Goal: Task Accomplishment & Management: Complete application form

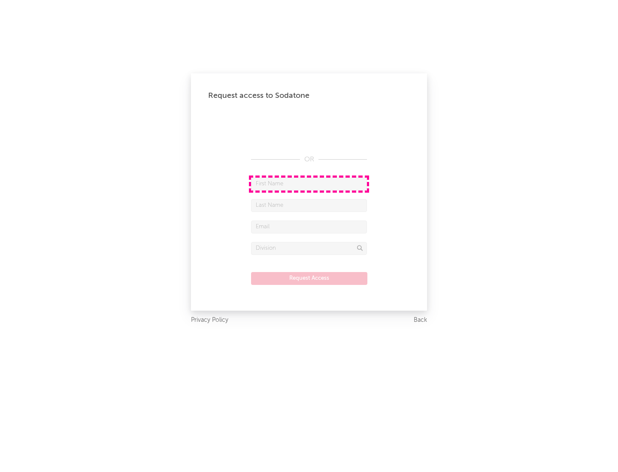
click at [309, 184] on input "text" at bounding box center [309, 184] width 116 height 13
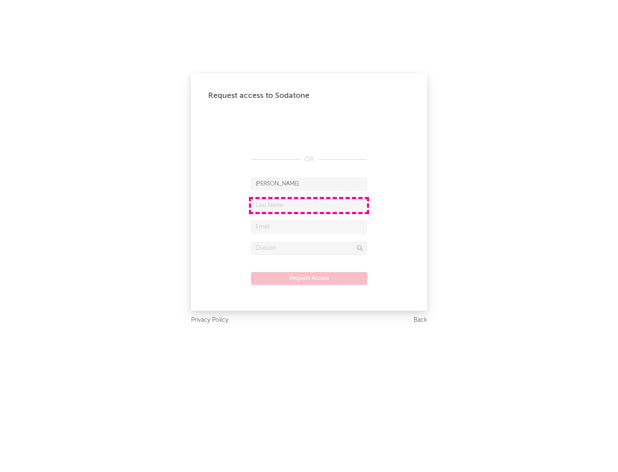
type input "[PERSON_NAME]"
click at [309, 205] on input "text" at bounding box center [309, 205] width 116 height 13
type input "[PERSON_NAME]"
click at [309, 227] on input "text" at bounding box center [309, 227] width 116 height 13
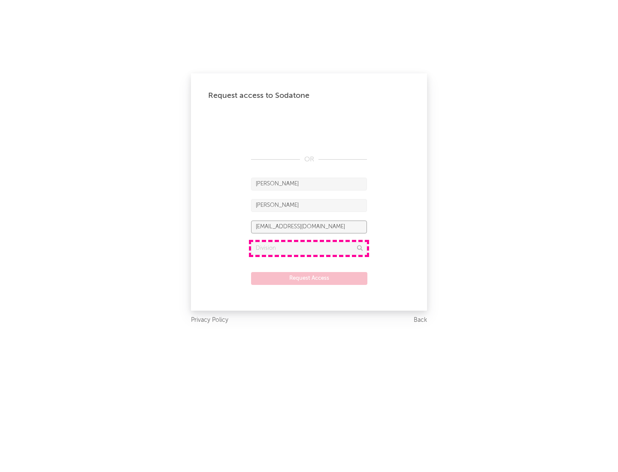
type input "[EMAIL_ADDRESS][DOMAIN_NAME]"
click at [309, 248] on input "text" at bounding box center [309, 248] width 116 height 13
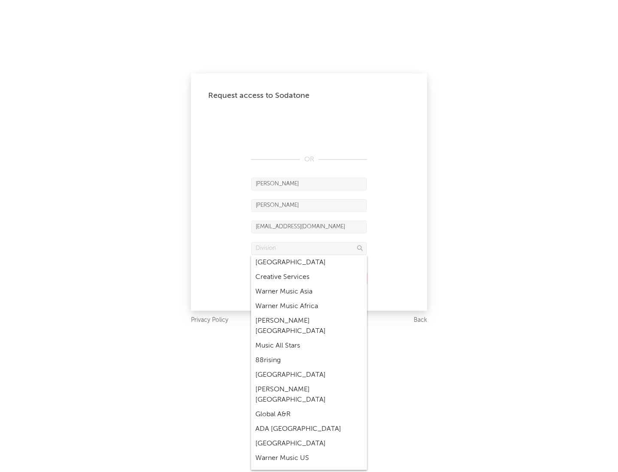
click at [309, 339] on div "Music All Stars" at bounding box center [309, 346] width 116 height 15
type input "Music All Stars"
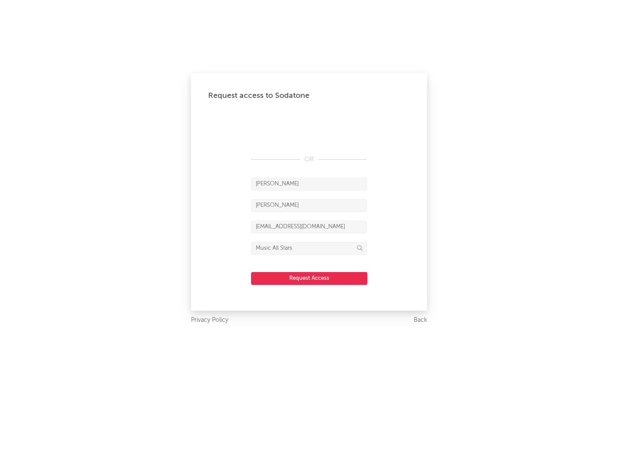
click at [309, 278] on button "Request Access" at bounding box center [309, 278] width 116 height 13
